Goal: Task Accomplishment & Management: Use online tool/utility

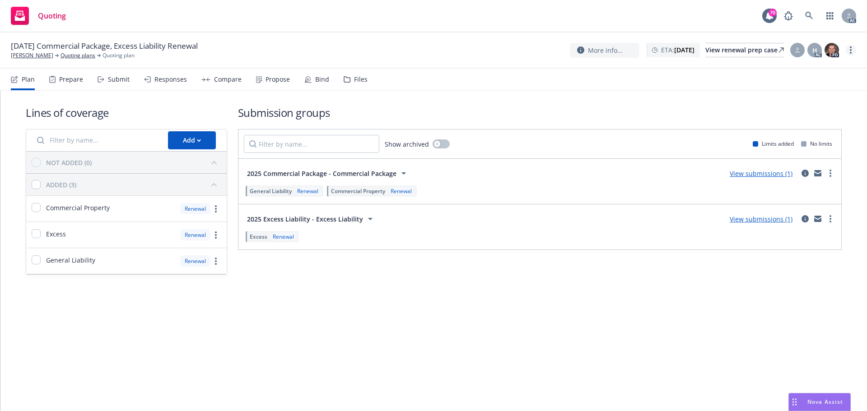
click at [849, 49] on link "more" at bounding box center [850, 50] width 11 height 11
click at [806, 69] on link "Copy logging email" at bounding box center [805, 69] width 101 height 18
